Goal: Use online tool/utility: Utilize a website feature to perform a specific function

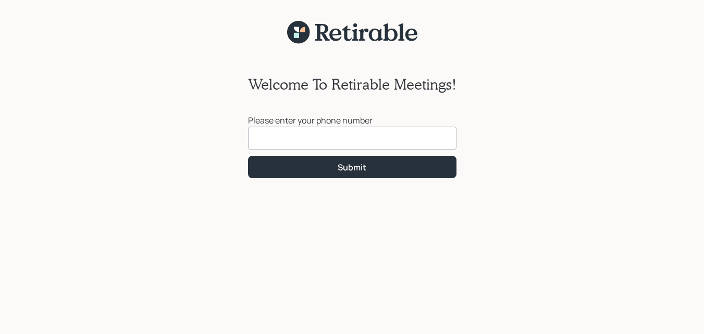
click at [341, 143] on input at bounding box center [352, 138] width 209 height 23
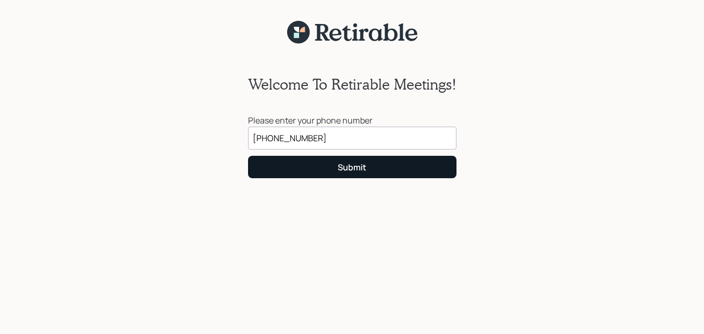
type input "(606) 541-1554"
click at [346, 169] on div "Submit" at bounding box center [352, 167] width 29 height 11
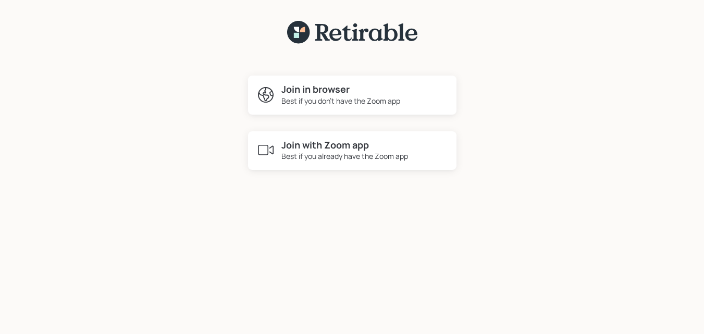
click at [318, 94] on h4 "Join in browser" at bounding box center [341, 89] width 119 height 11
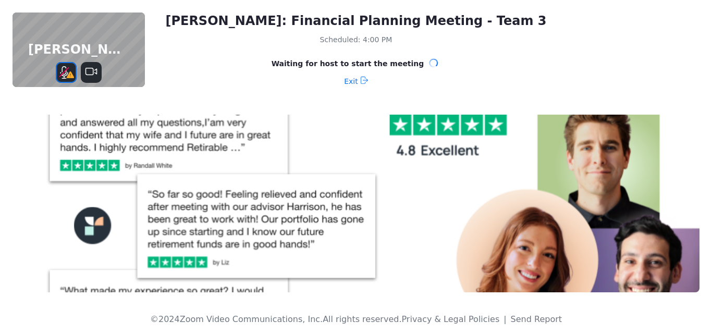
click at [64, 72] on icon "Mute" at bounding box center [63, 72] width 9 height 9
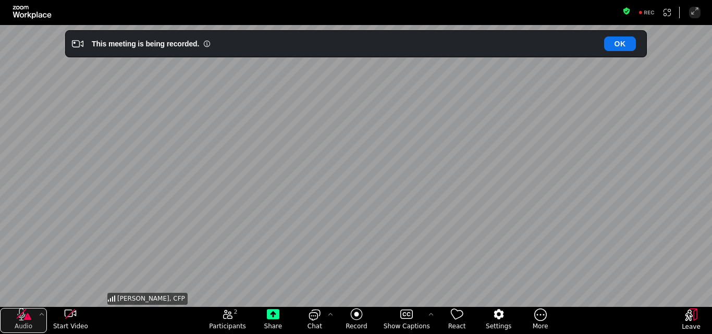
click at [20, 316] on icon "audio" at bounding box center [23, 314] width 17 height 13
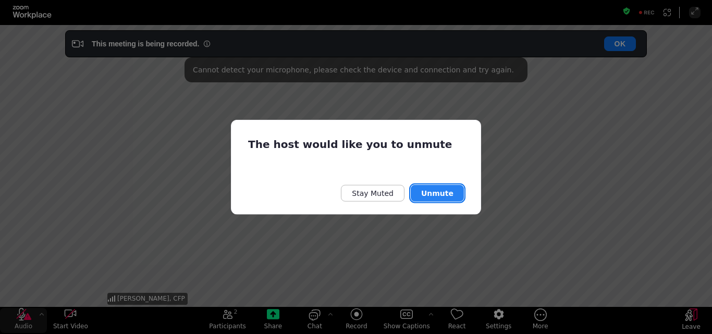
click at [437, 197] on button "Unmute" at bounding box center [437, 193] width 53 height 17
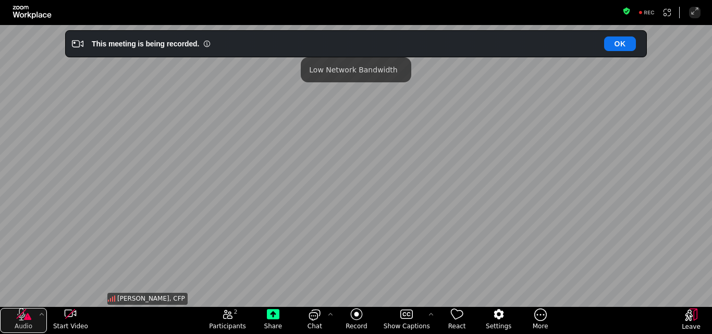
click at [27, 316] on icon "audio" at bounding box center [27, 316] width 7 height 7
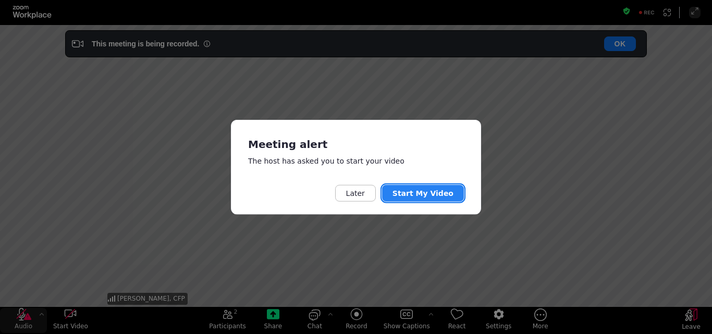
click at [419, 195] on button "Start My Video" at bounding box center [423, 193] width 82 height 17
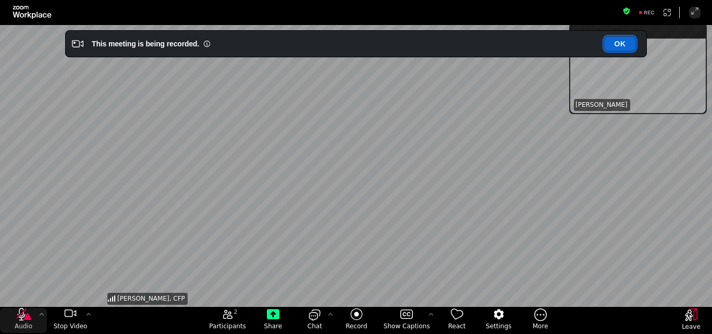
click at [617, 43] on button "OK" at bounding box center [620, 43] width 32 height 15
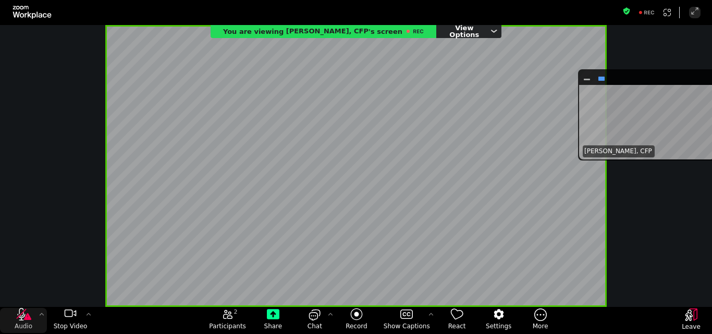
drag, startPoint x: 623, startPoint y: 32, endPoint x: 635, endPoint y: 90, distance: 58.6
click at [635, 90] on div "JONAH COLEMAN, CFP" at bounding box center [647, 114] width 138 height 91
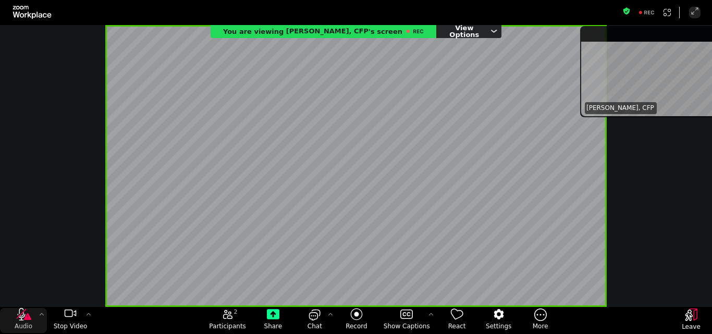
drag, startPoint x: 657, startPoint y: 75, endPoint x: 660, endPoint y: 26, distance: 49.1
click at [660, 26] on div "Fullscreen Audio Stop Video 2 Participants Share Chat Record Show Captions Reac…" at bounding box center [356, 167] width 712 height 334
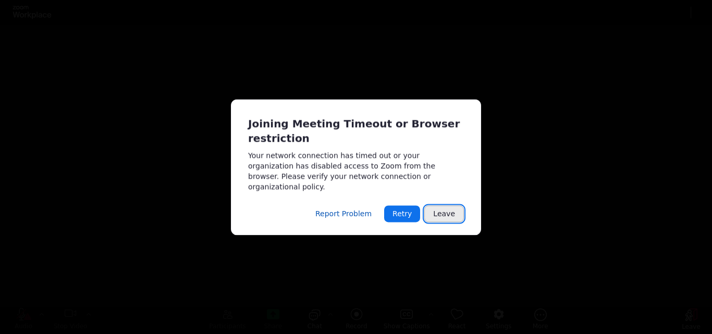
click at [450, 207] on button "Leave" at bounding box center [444, 213] width 40 height 17
